Goal: Find specific page/section: Find specific page/section

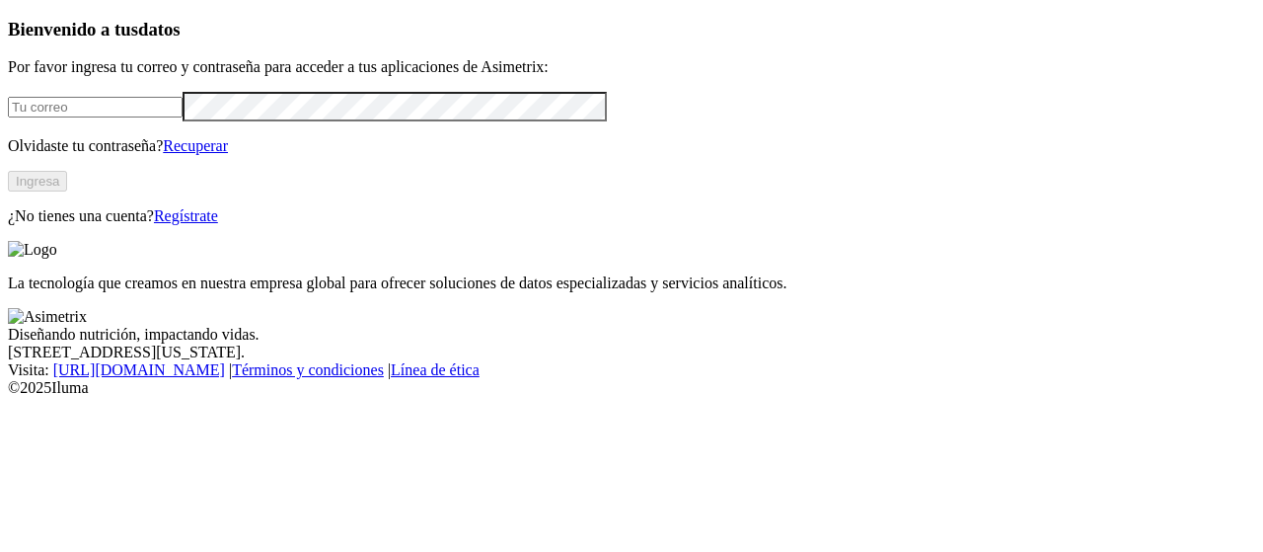
type input "[EMAIL_ADDRESS][PERSON_NAME][DOMAIN_NAME]"
click at [67, 191] on button "Ingresa" at bounding box center [37, 181] width 59 height 21
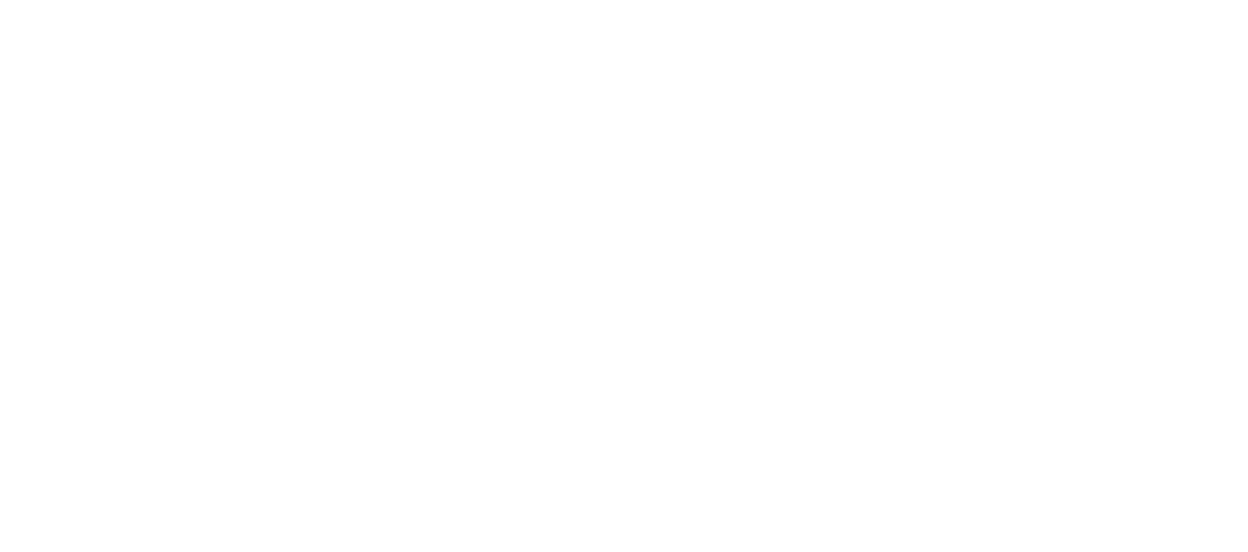
click at [355, 147] on div at bounding box center [632, 276] width 1248 height 552
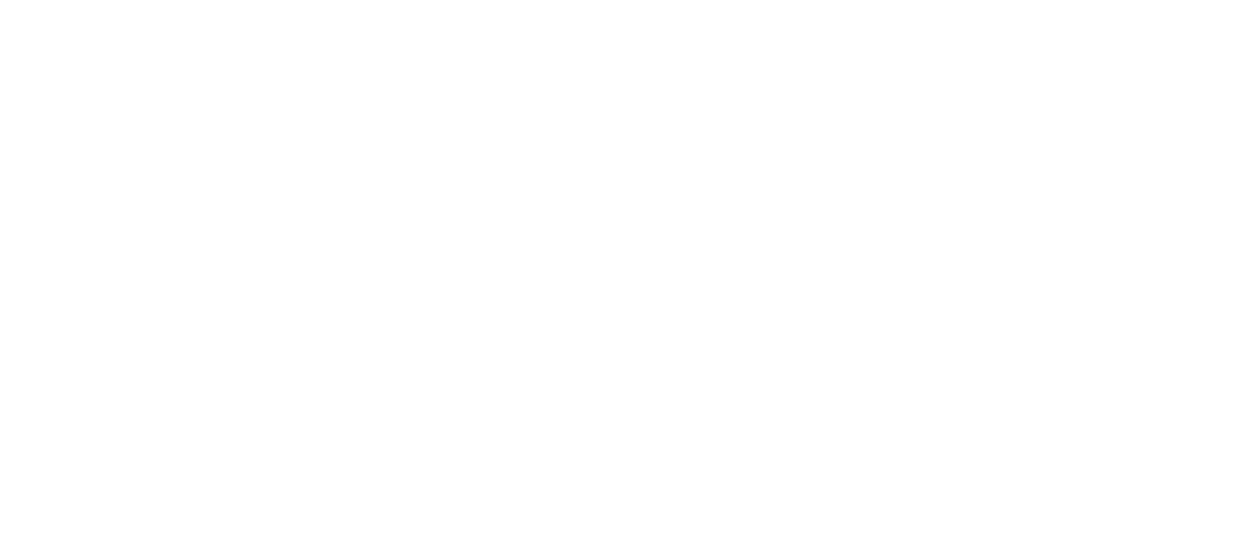
type input "Alca"
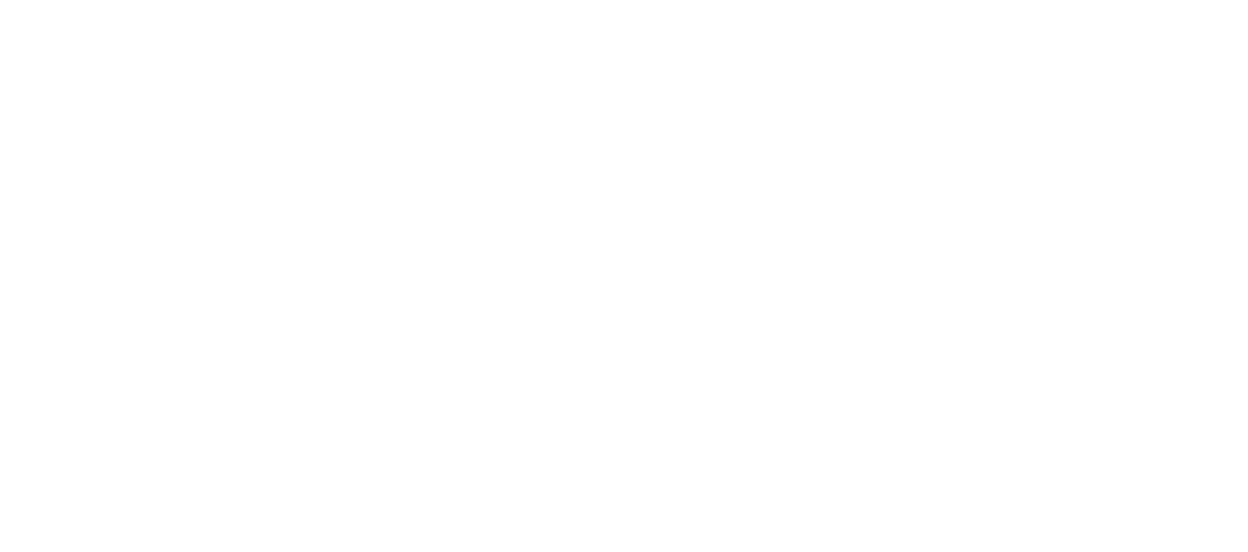
drag, startPoint x: 223, startPoint y: 452, endPoint x: 242, endPoint y: 514, distance: 64.9
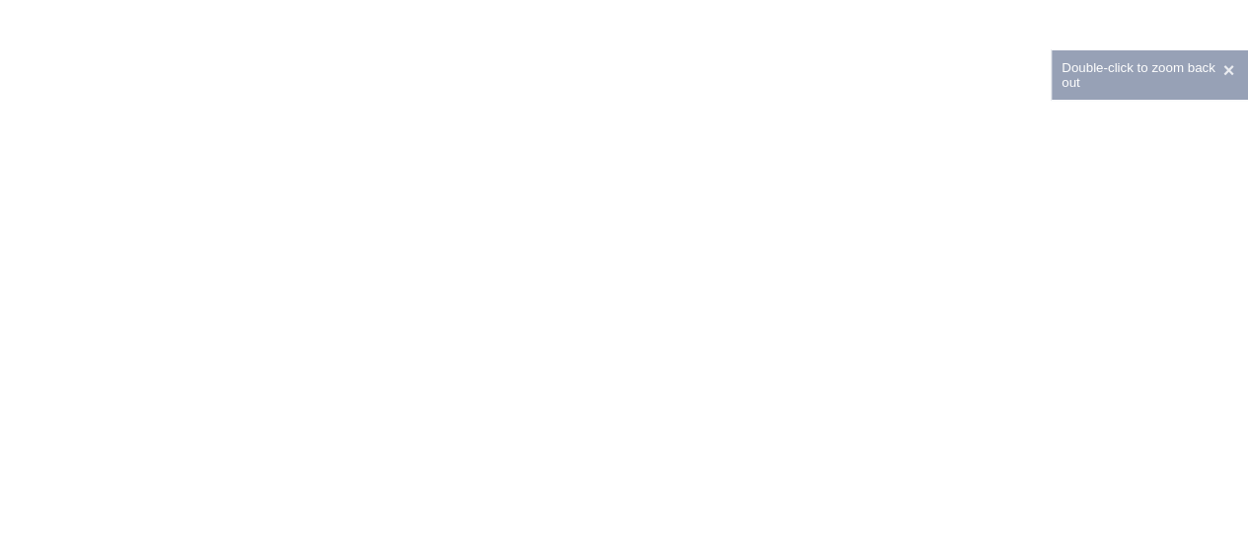
drag, startPoint x: 217, startPoint y: 364, endPoint x: 263, endPoint y: 387, distance: 50.8
drag, startPoint x: 564, startPoint y: 327, endPoint x: 601, endPoint y: 380, distance: 65.2
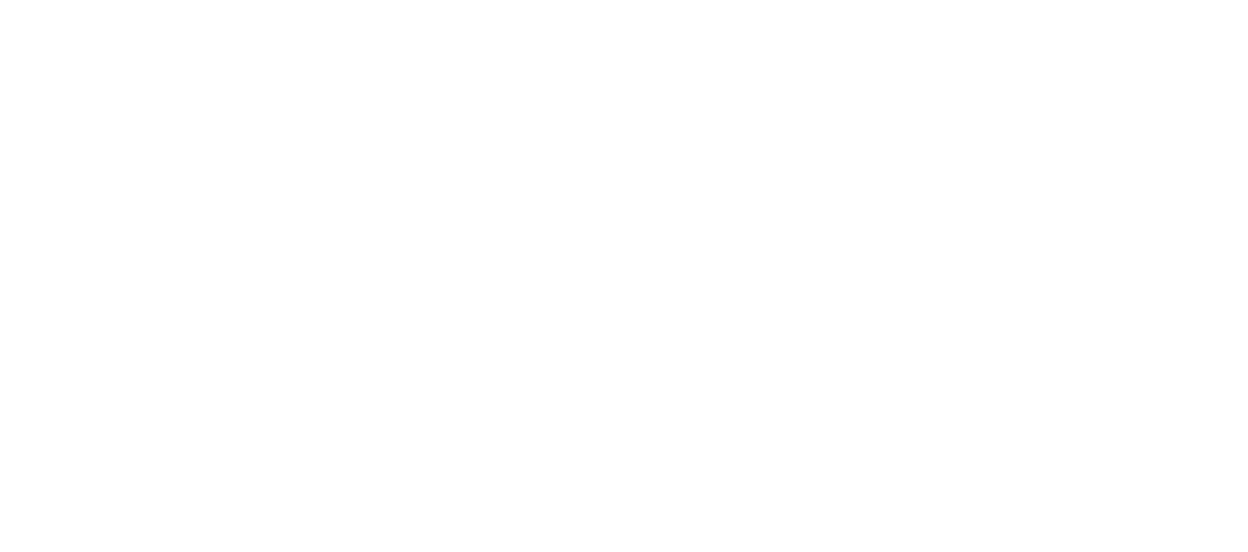
drag, startPoint x: 900, startPoint y: 319, endPoint x: 902, endPoint y: 396, distance: 77.0
